Goal: Find specific page/section: Find specific page/section

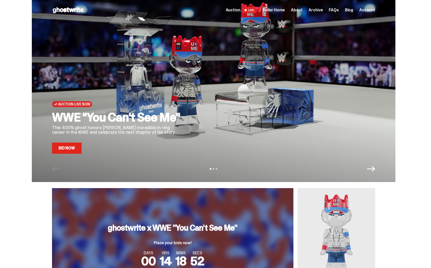
click at [279, 10] on span "Seller Home" at bounding box center [274, 10] width 22 height 4
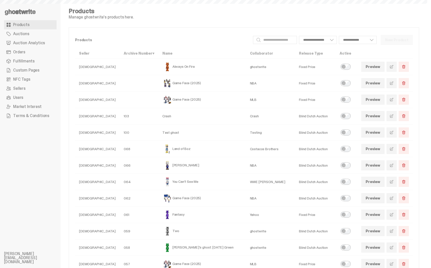
select select
click at [39, 44] on span "Auction Analytics" at bounding box center [29, 43] width 32 height 4
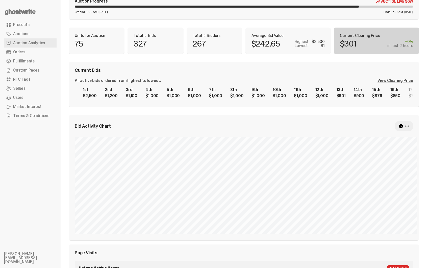
scroll to position [75, 0]
